Goal: Task Accomplishment & Management: Use online tool/utility

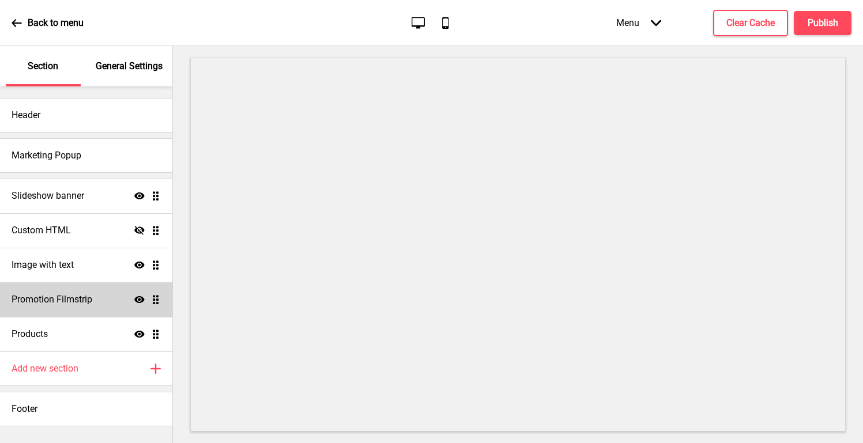
click at [104, 303] on div "Promotion Filmstrip Show Drag" at bounding box center [86, 300] width 172 height 35
select select "center"
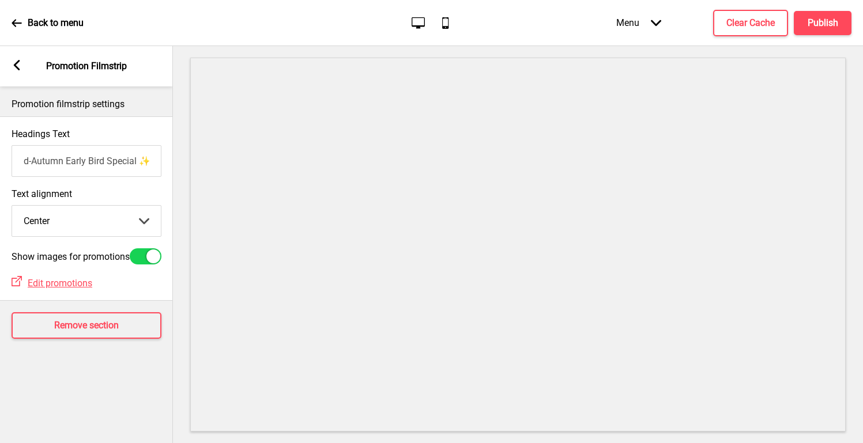
scroll to position [0, 1]
drag, startPoint x: 102, startPoint y: 165, endPoint x: 165, endPoint y: 164, distance: 63.4
click at [166, 165] on div "Headings Text ✨ Mid-Autumn Early Bird Special ✨" at bounding box center [85, 153] width 173 height 60
click at [132, 191] on label "Text alignment" at bounding box center [86, 194] width 150 height 11
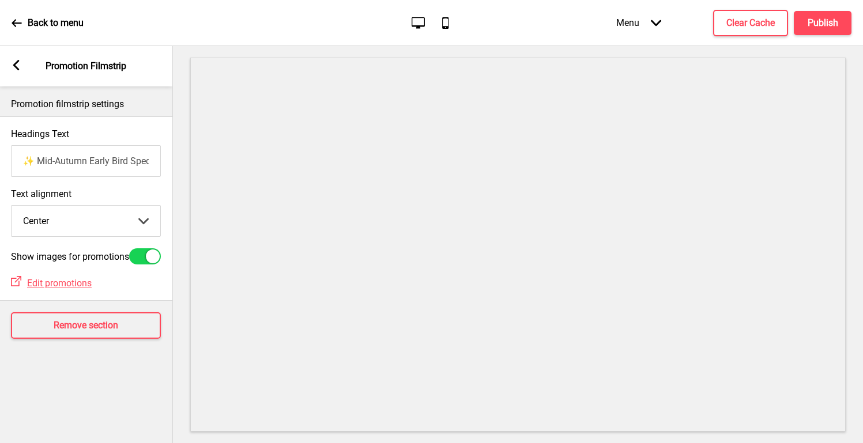
click at [132, 206] on select "Left Center Right" at bounding box center [86, 221] width 149 height 31
click at [810, 18] on h4 "Publish" at bounding box center [823, 23] width 31 height 13
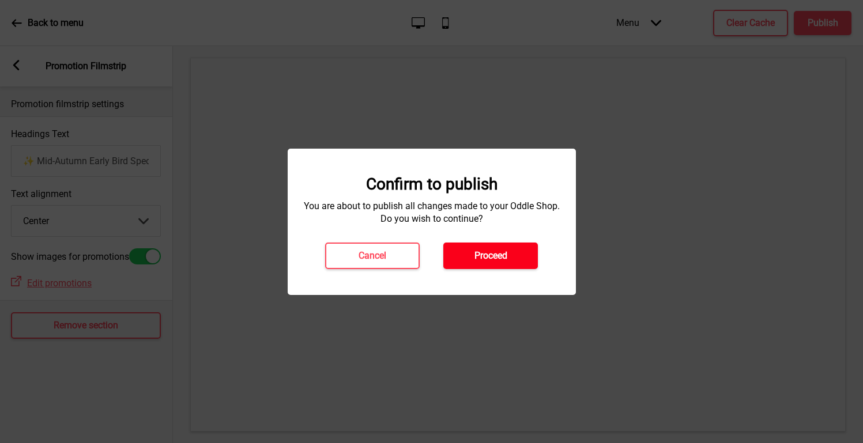
click at [501, 251] on h4 "Proceed" at bounding box center [490, 256] width 33 height 13
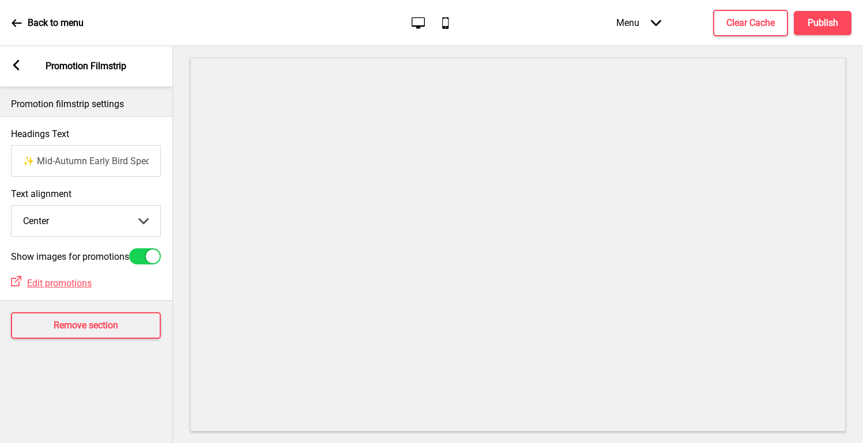
click at [63, 17] on p "Back to menu" at bounding box center [56, 23] width 56 height 13
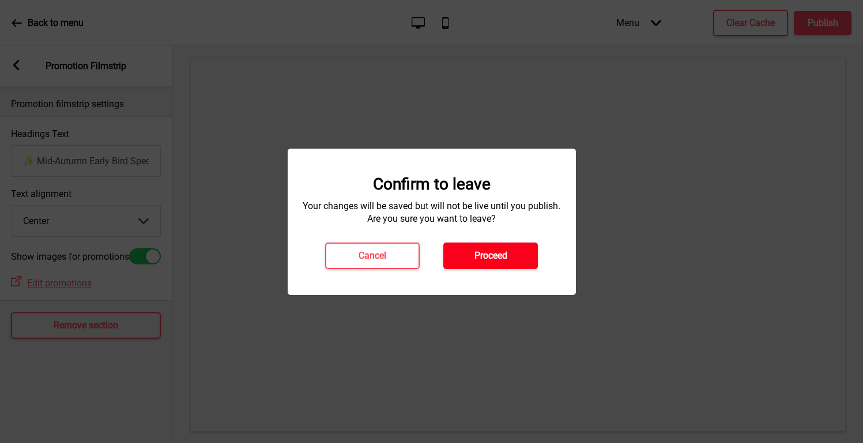
click at [500, 264] on button "Proceed" at bounding box center [490, 256] width 95 height 27
